Goal: Check status: Check status

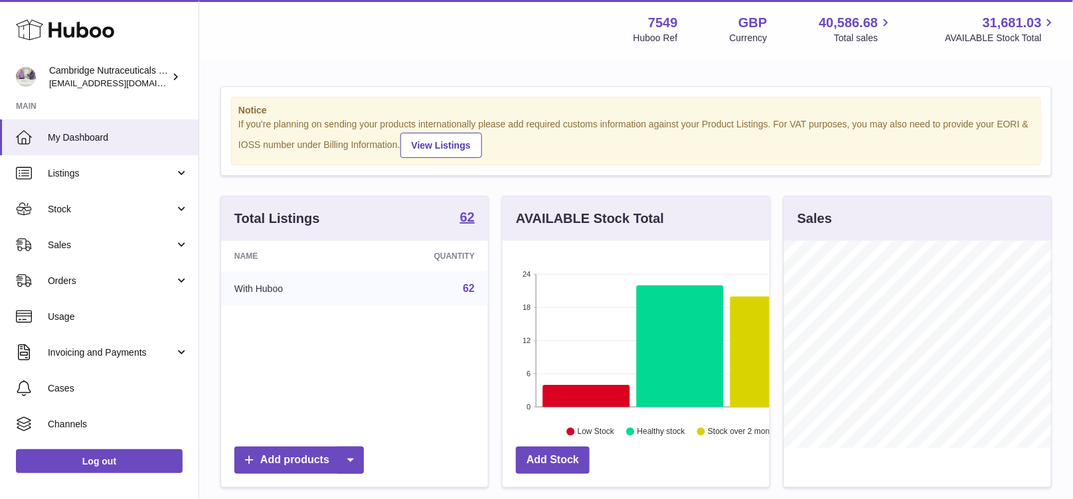
scroll to position [207, 267]
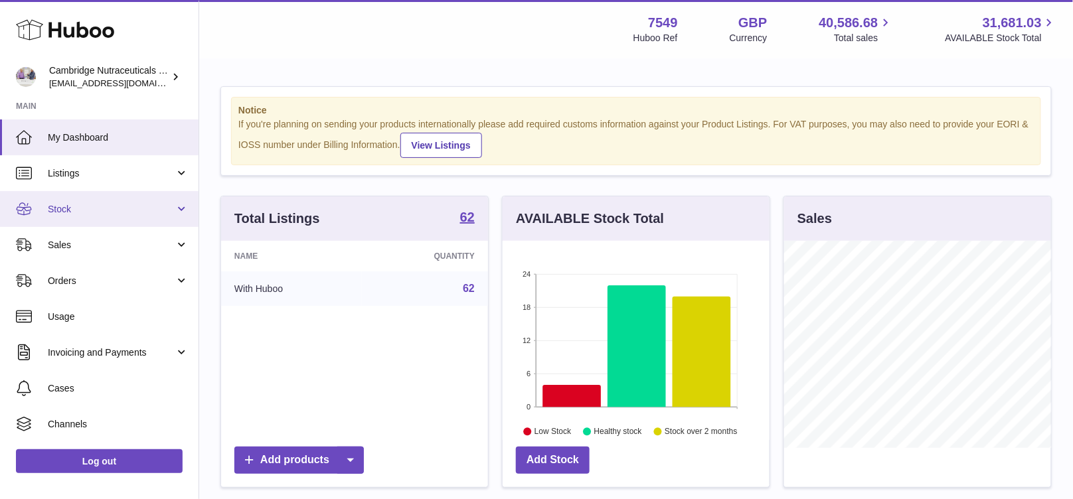
click at [46, 216] on link "Stock" at bounding box center [99, 209] width 199 height 36
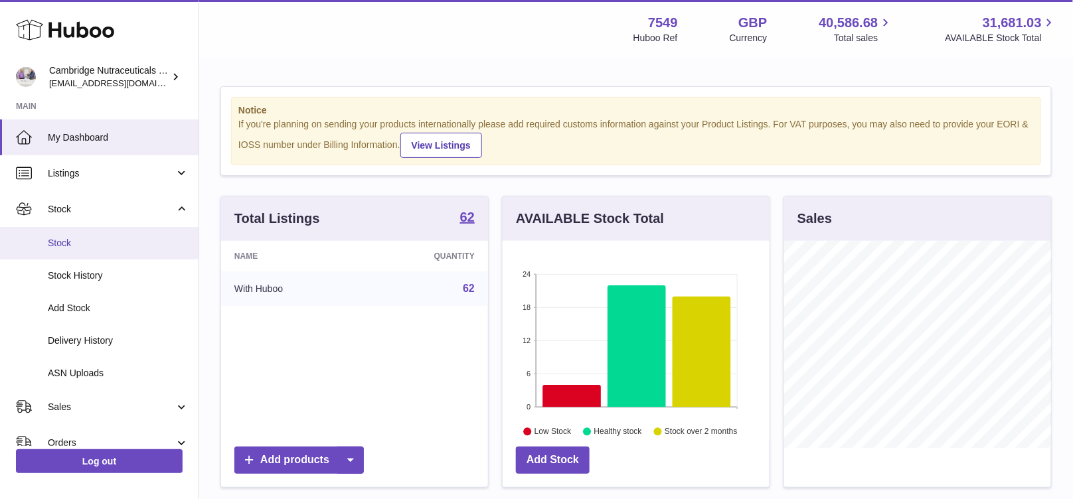
click at [57, 241] on span "Stock" at bounding box center [118, 243] width 141 height 13
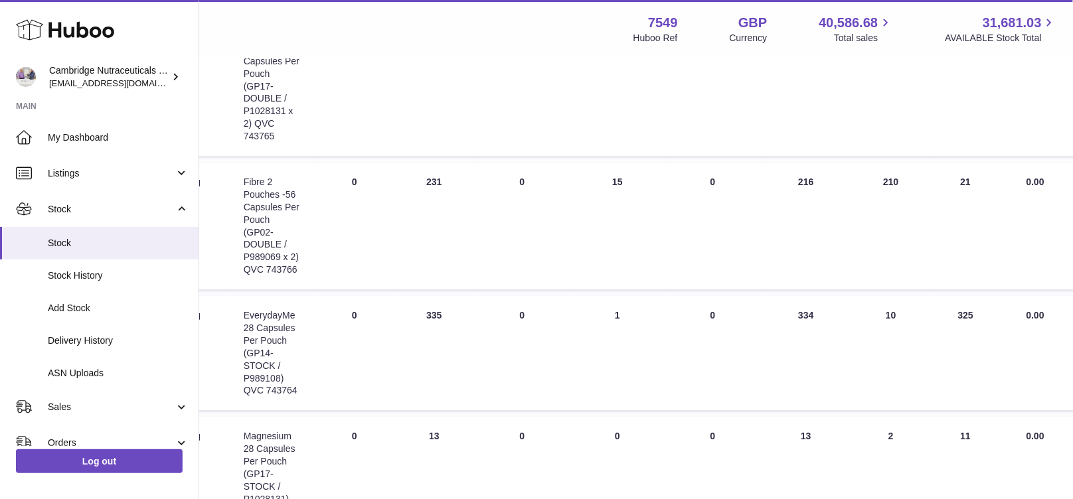
scroll to position [924, 0]
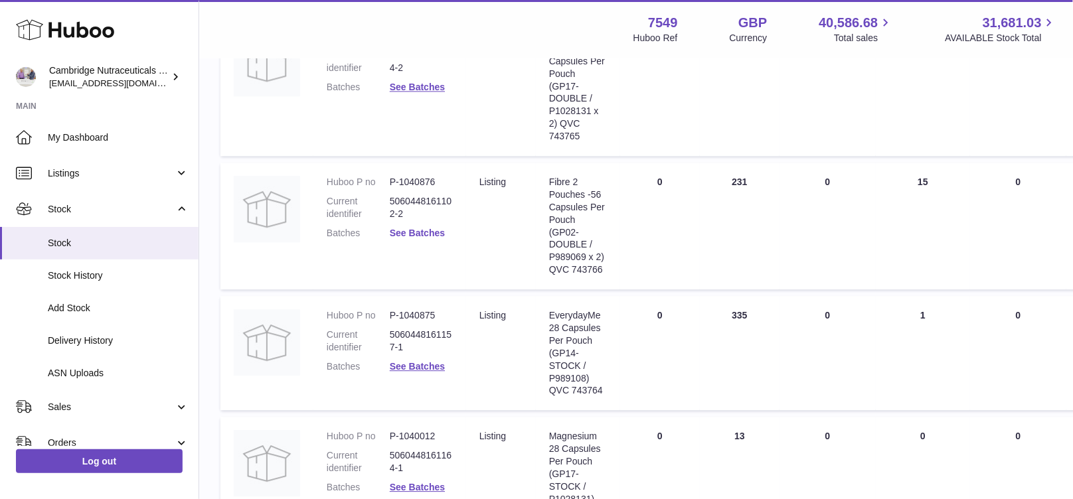
click at [415, 233] on link "See Batches" at bounding box center [417, 233] width 55 height 11
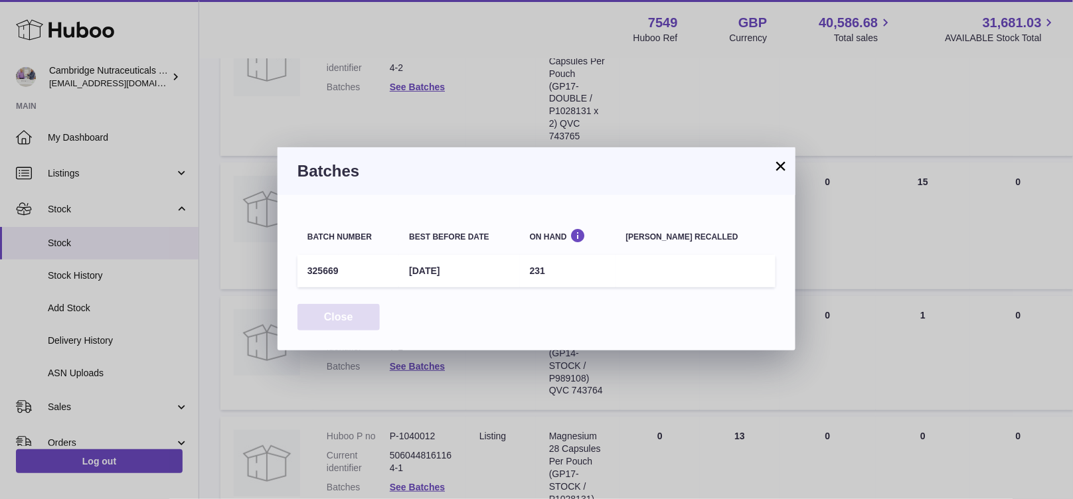
click at [365, 314] on button "Close" at bounding box center [339, 317] width 82 height 27
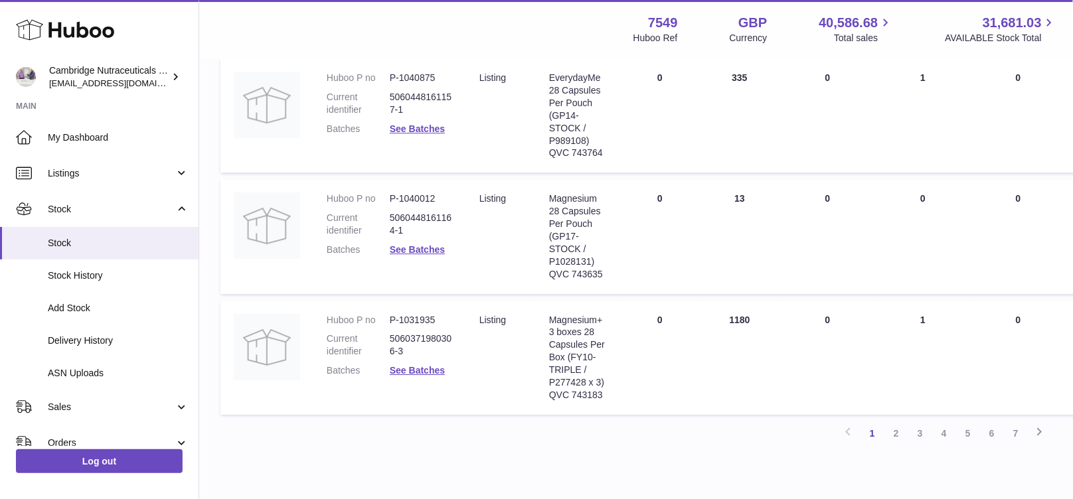
scroll to position [1166, 0]
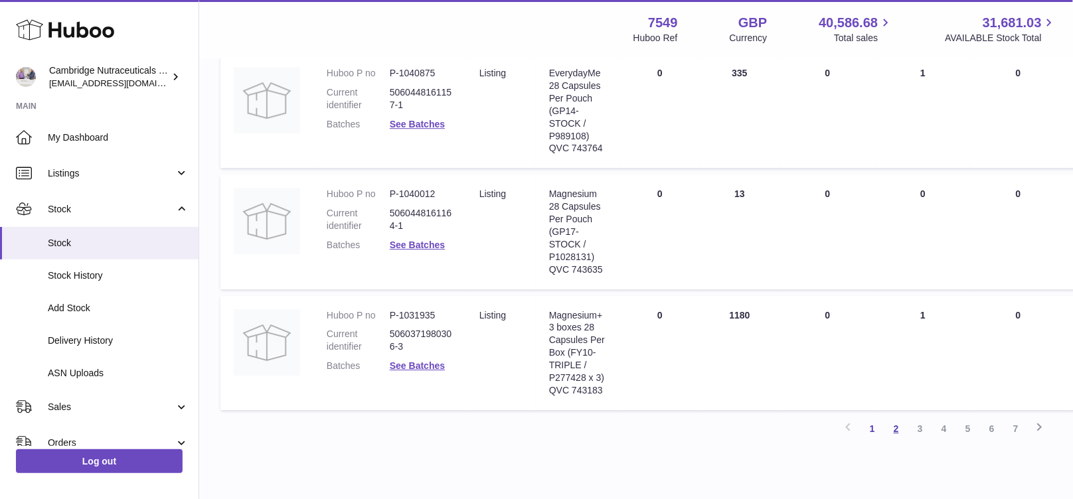
click at [895, 428] on link "2" at bounding box center [897, 429] width 24 height 24
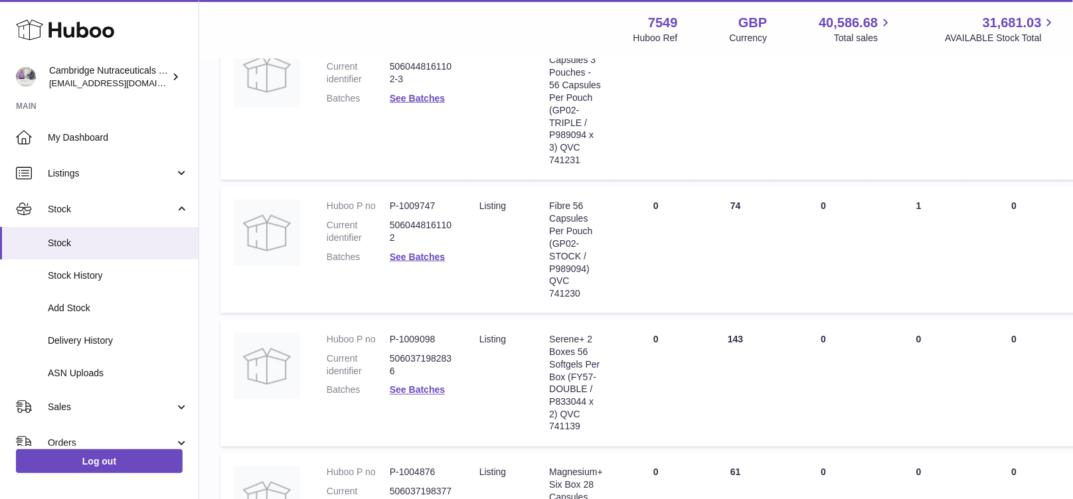
scroll to position [416, 0]
click at [429, 258] on link "See Batches" at bounding box center [417, 256] width 55 height 11
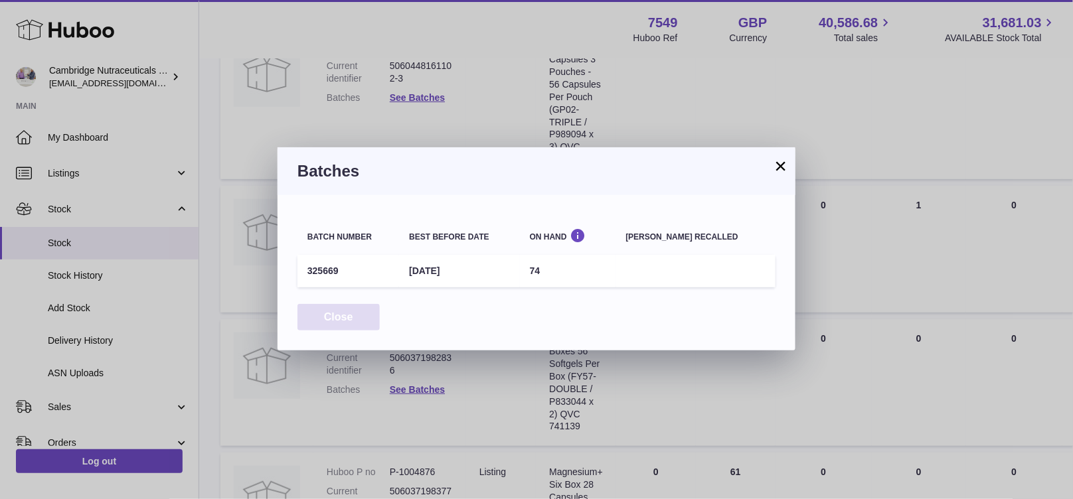
click at [350, 316] on button "Close" at bounding box center [339, 317] width 82 height 27
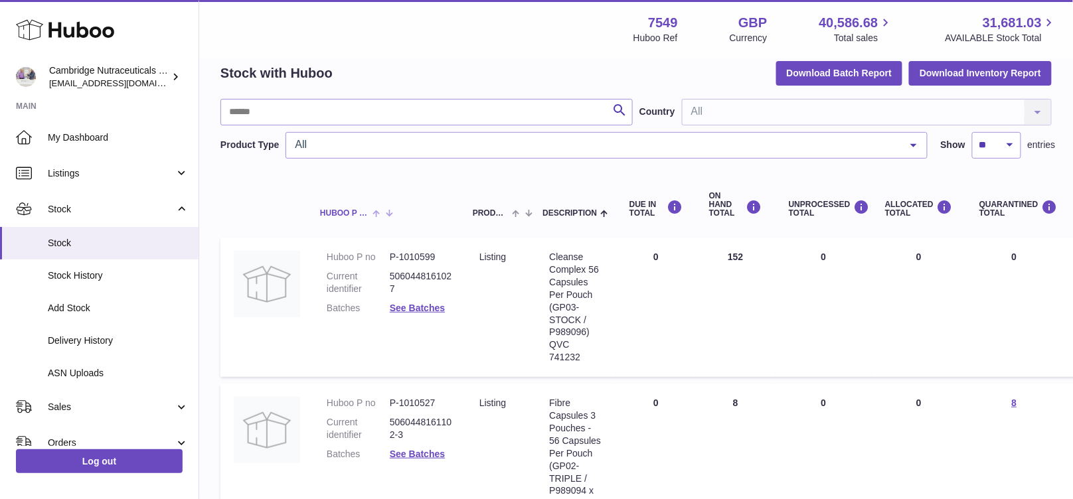
scroll to position [27, 0]
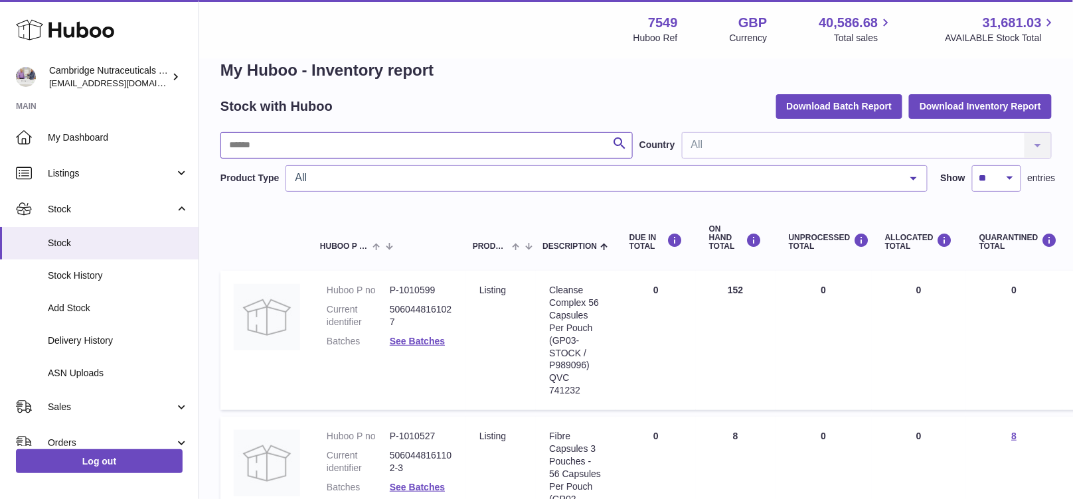
click at [367, 145] on input "text" at bounding box center [426, 145] width 412 height 27
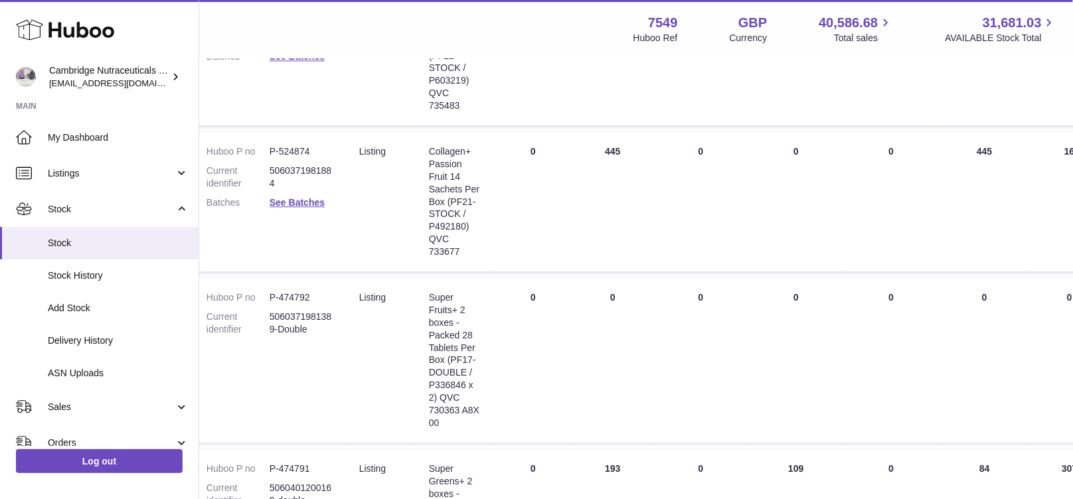
scroll to position [1069, 120]
type input "**"
click at [313, 201] on link "See Batches" at bounding box center [297, 200] width 55 height 11
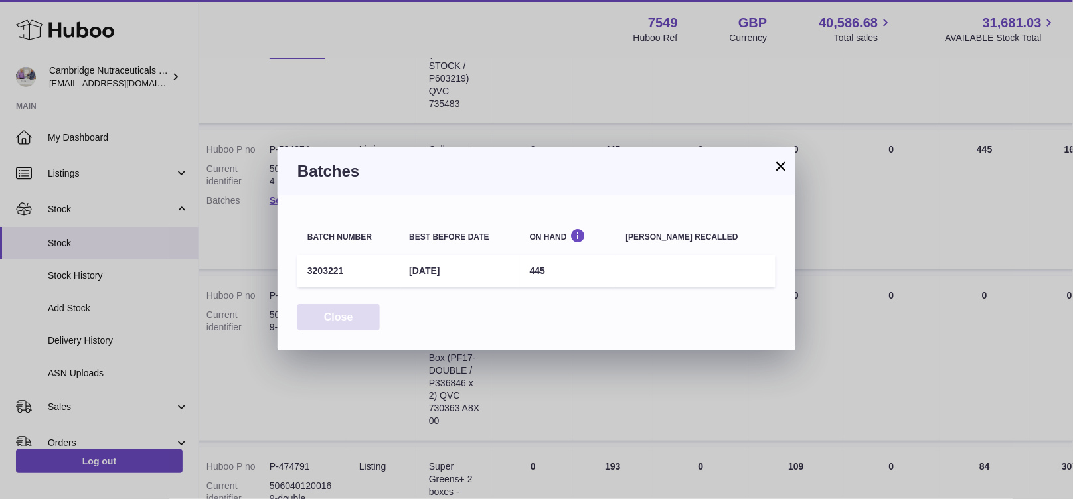
click at [322, 322] on button "Close" at bounding box center [339, 317] width 82 height 27
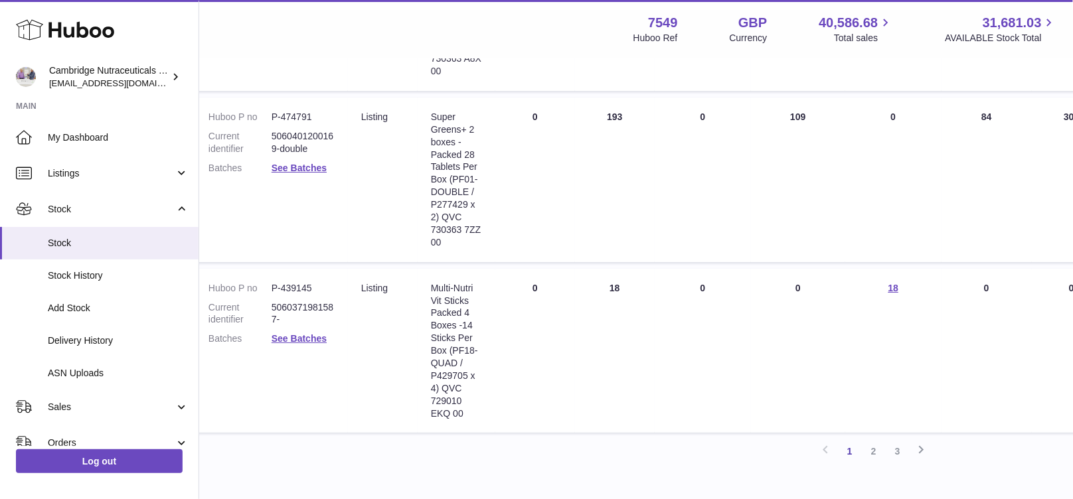
scroll to position [1432, 118]
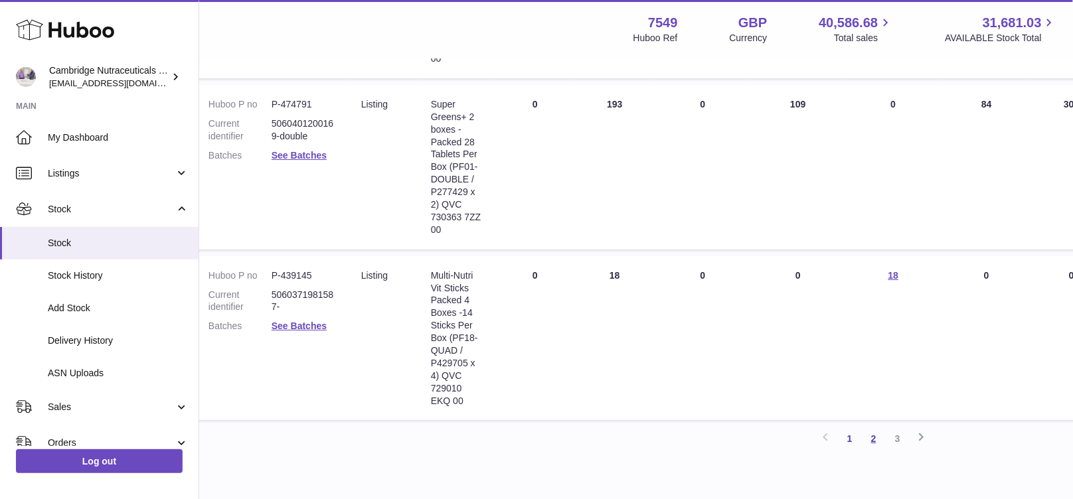
click at [875, 441] on link "2" at bounding box center [874, 439] width 24 height 24
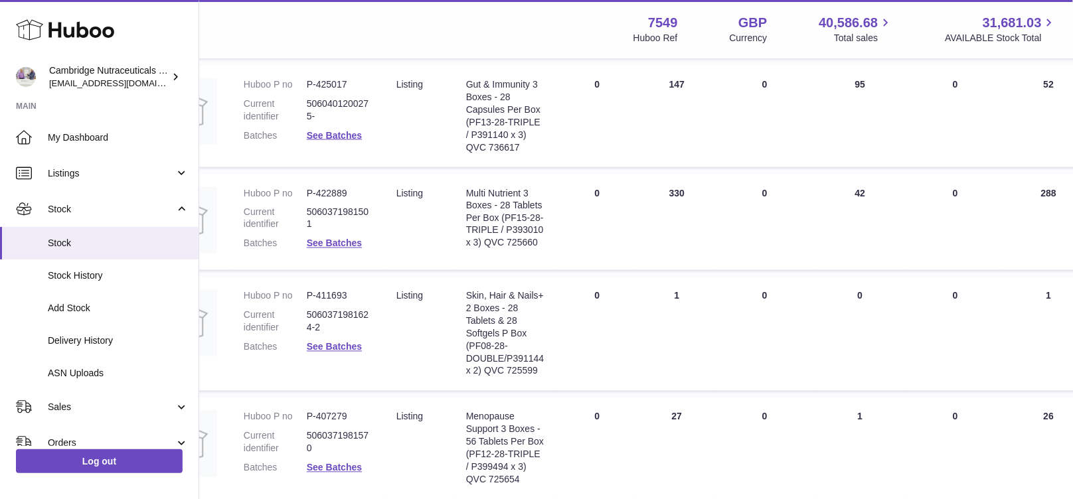
scroll to position [0, 83]
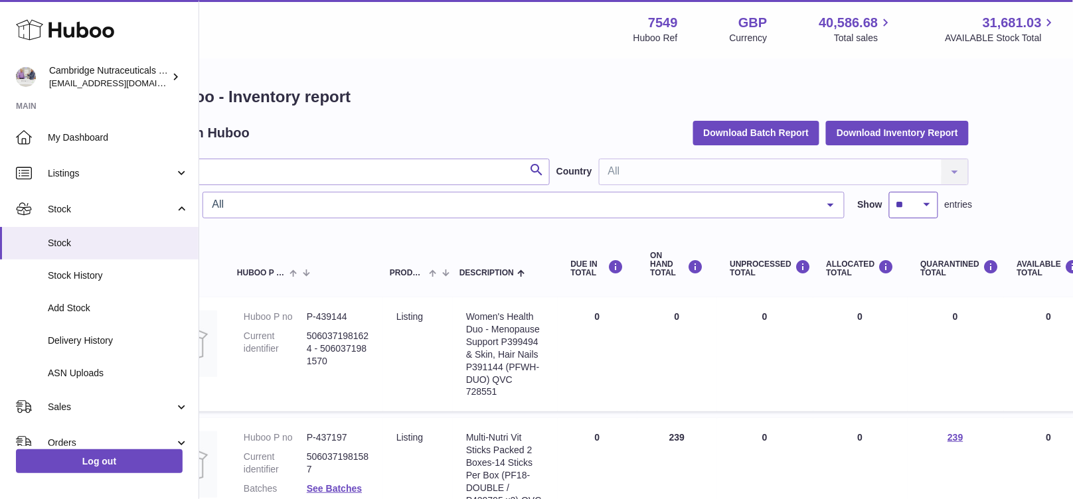
click at [914, 211] on select "** ** ** ***" at bounding box center [913, 205] width 49 height 27
select select "**"
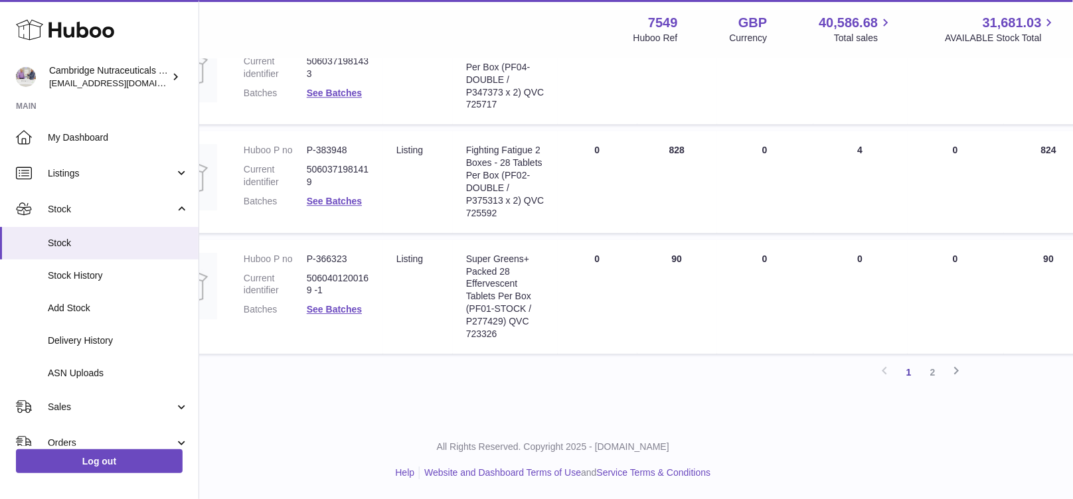
scroll to position [2771, 83]
click at [936, 373] on link "2" at bounding box center [933, 373] width 24 height 24
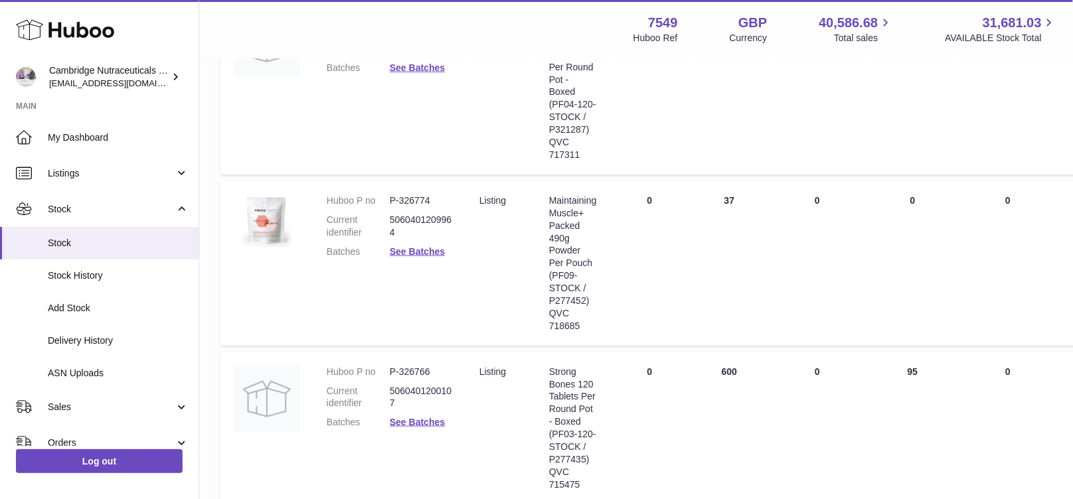
scroll to position [303, 0]
click at [413, 417] on link "See Batches" at bounding box center [417, 419] width 55 height 11
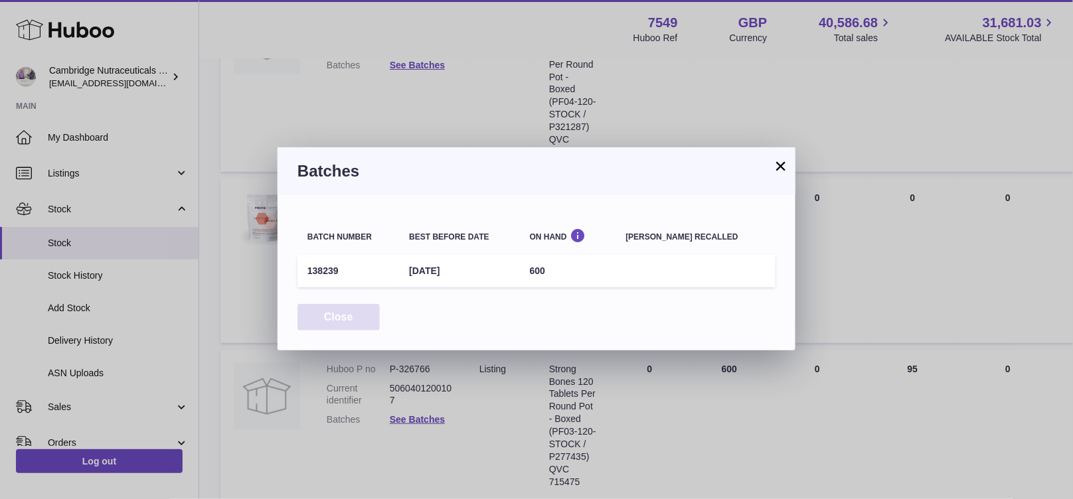
click at [352, 319] on button "Close" at bounding box center [339, 317] width 82 height 27
